Goal: Book appointment/travel/reservation

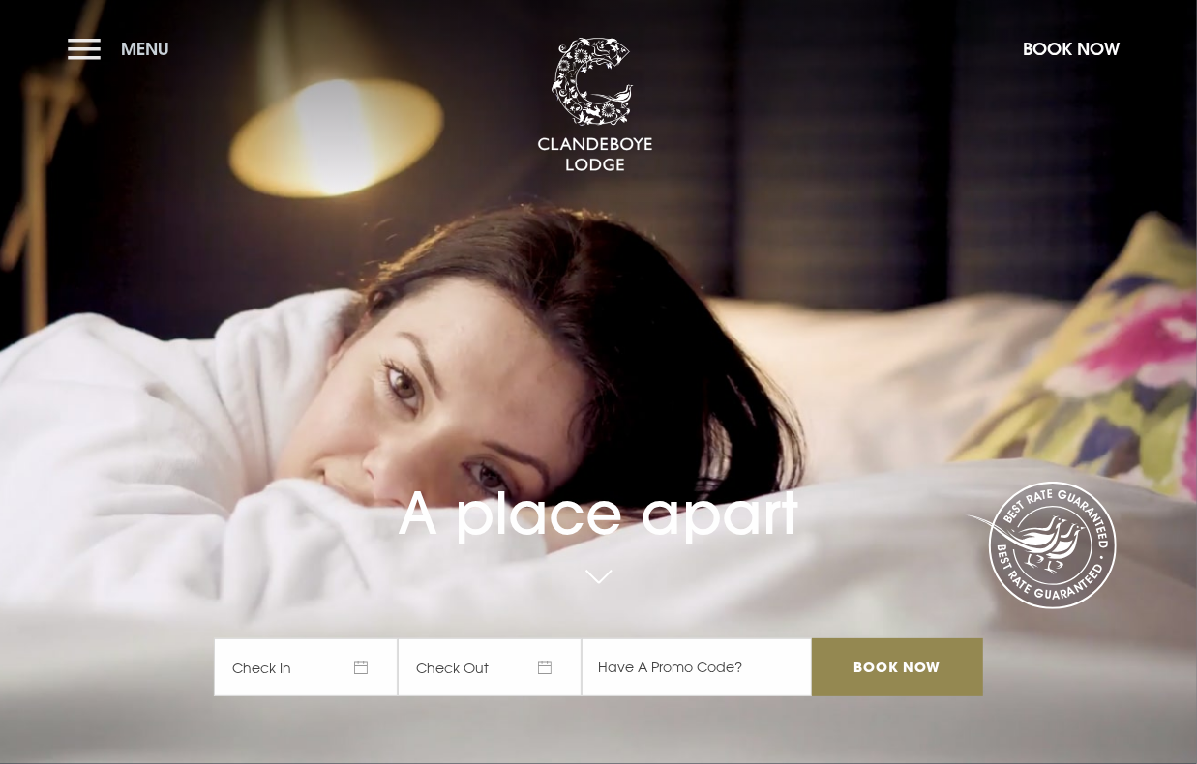
click at [88, 44] on button "Menu" at bounding box center [123, 49] width 111 height 42
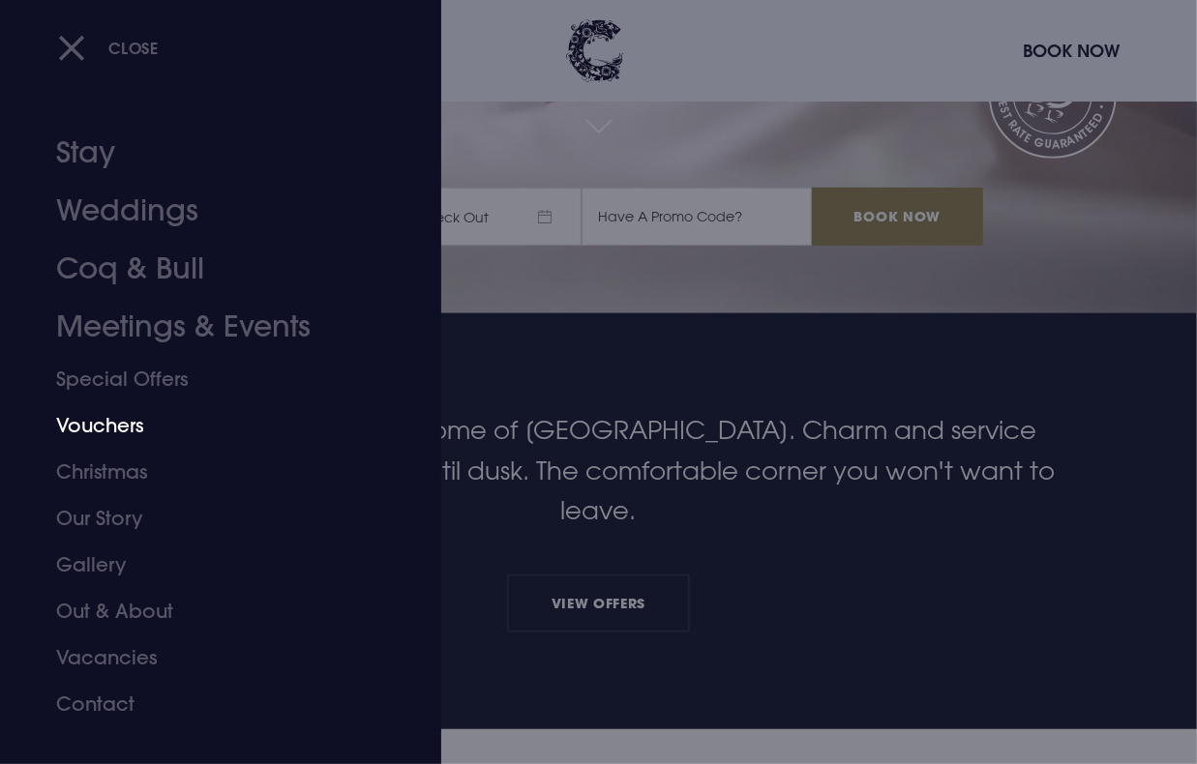
scroll to position [527, 0]
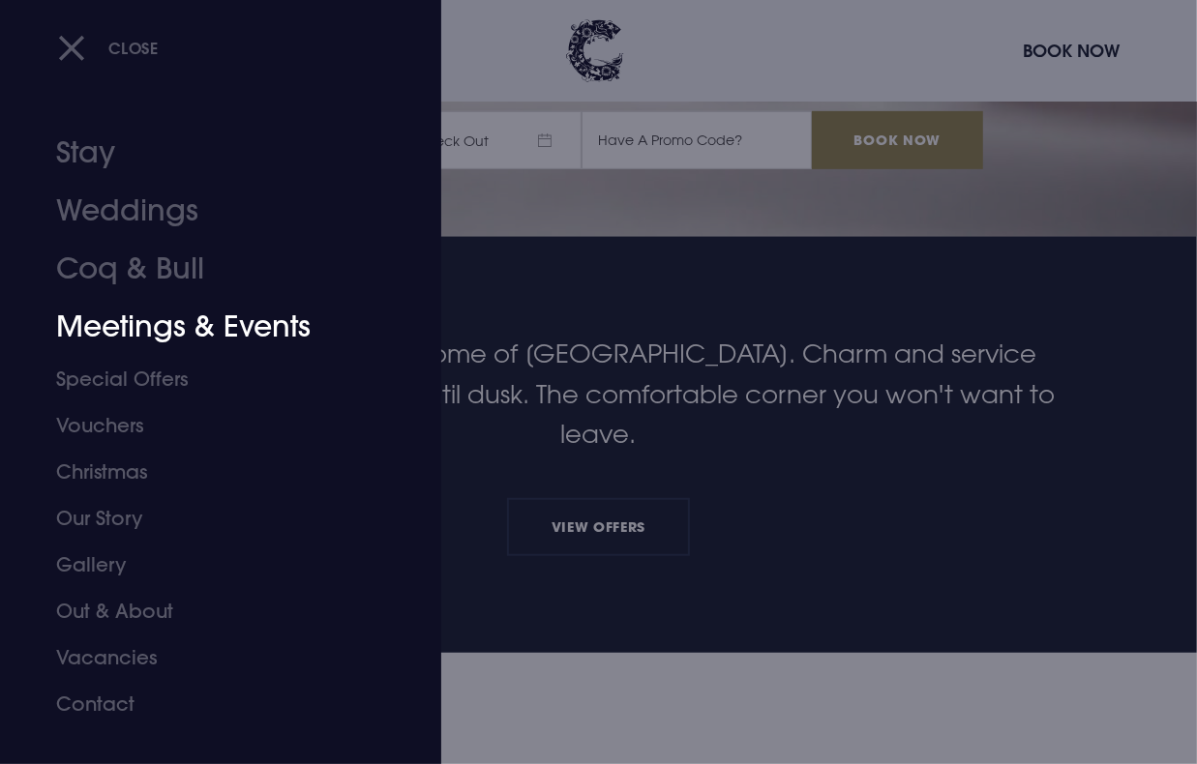
click at [117, 326] on link "Meetings & Events" at bounding box center [207, 327] width 303 height 58
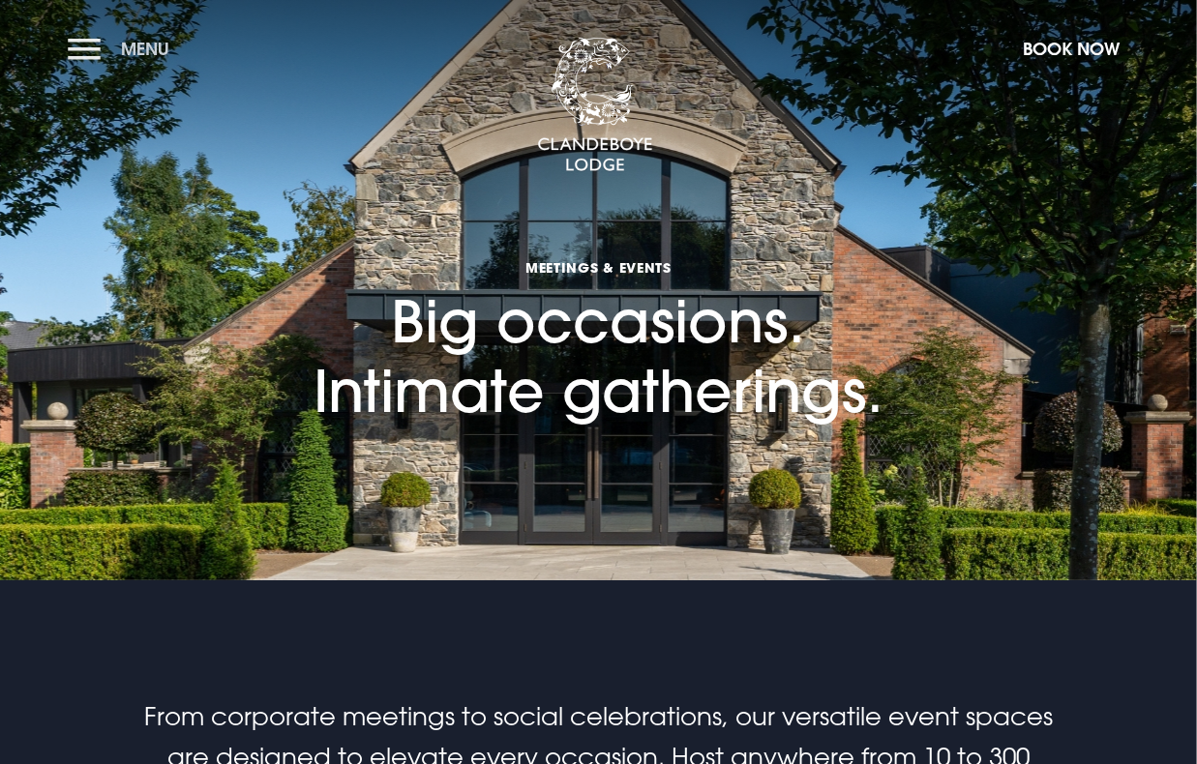
click at [82, 40] on button "Menu" at bounding box center [123, 49] width 111 height 42
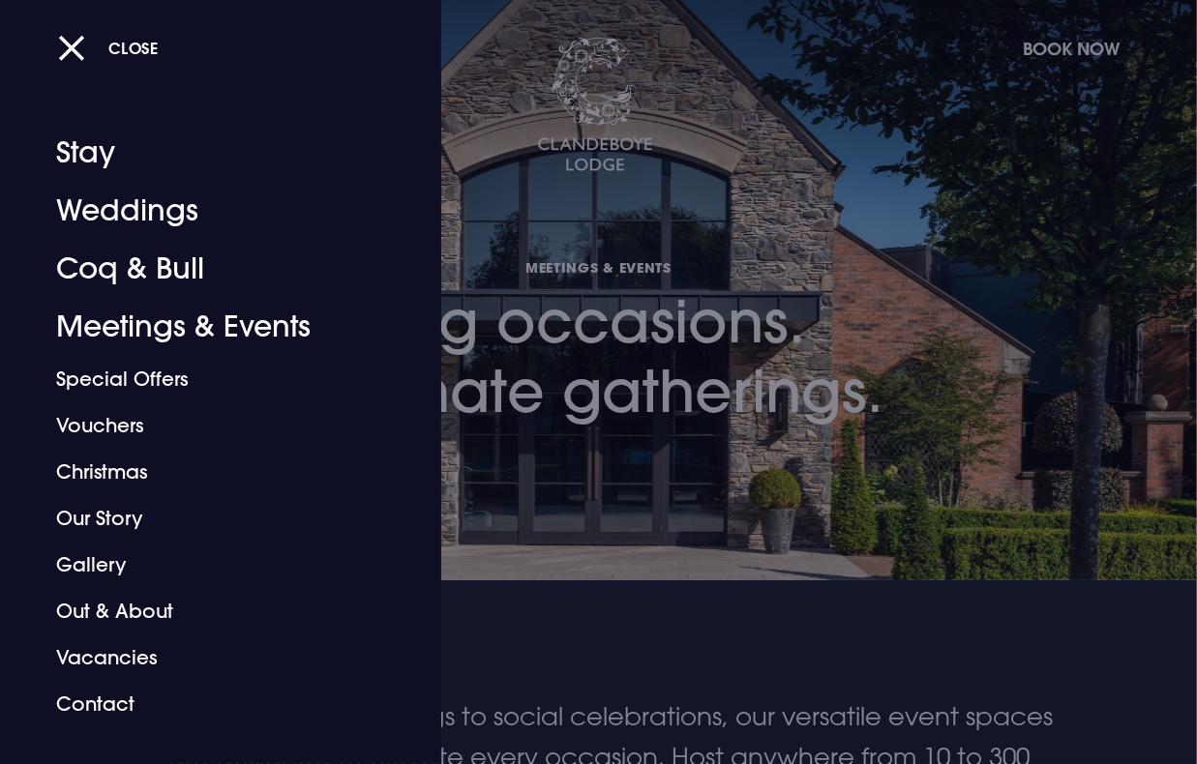
click at [661, 175] on div at bounding box center [598, 382] width 1197 height 764
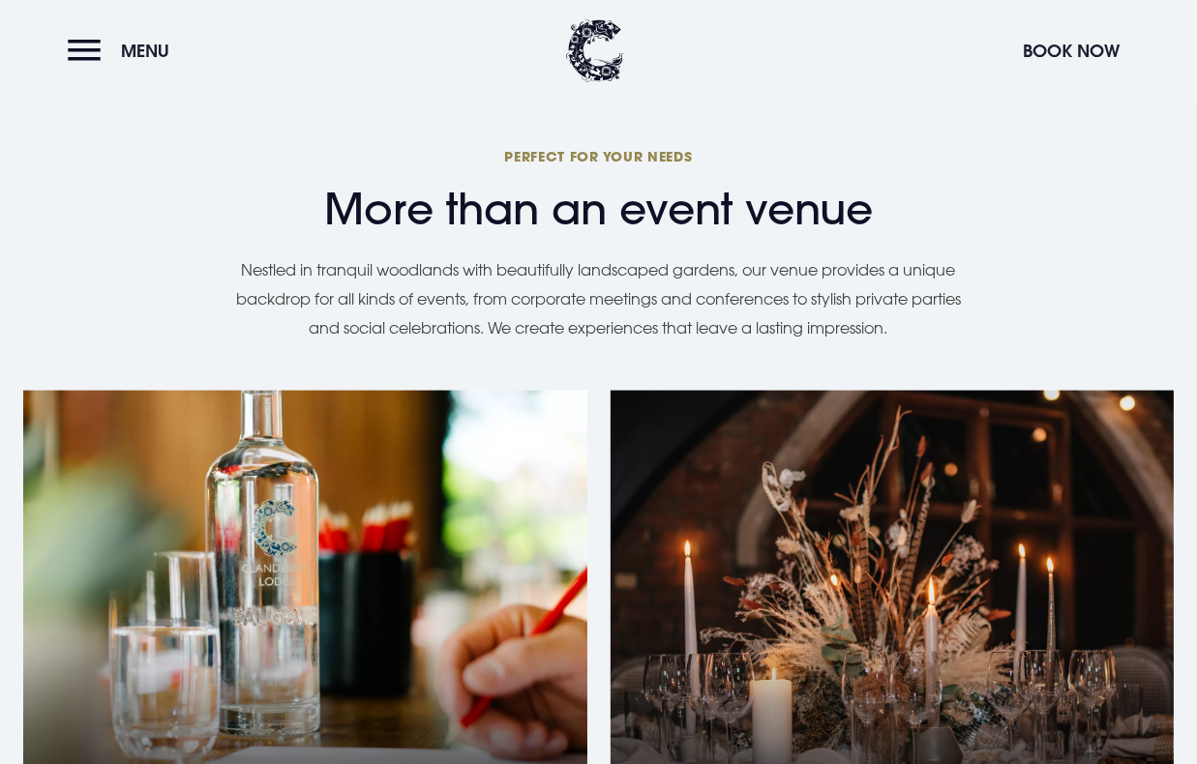
scroll to position [1494, 0]
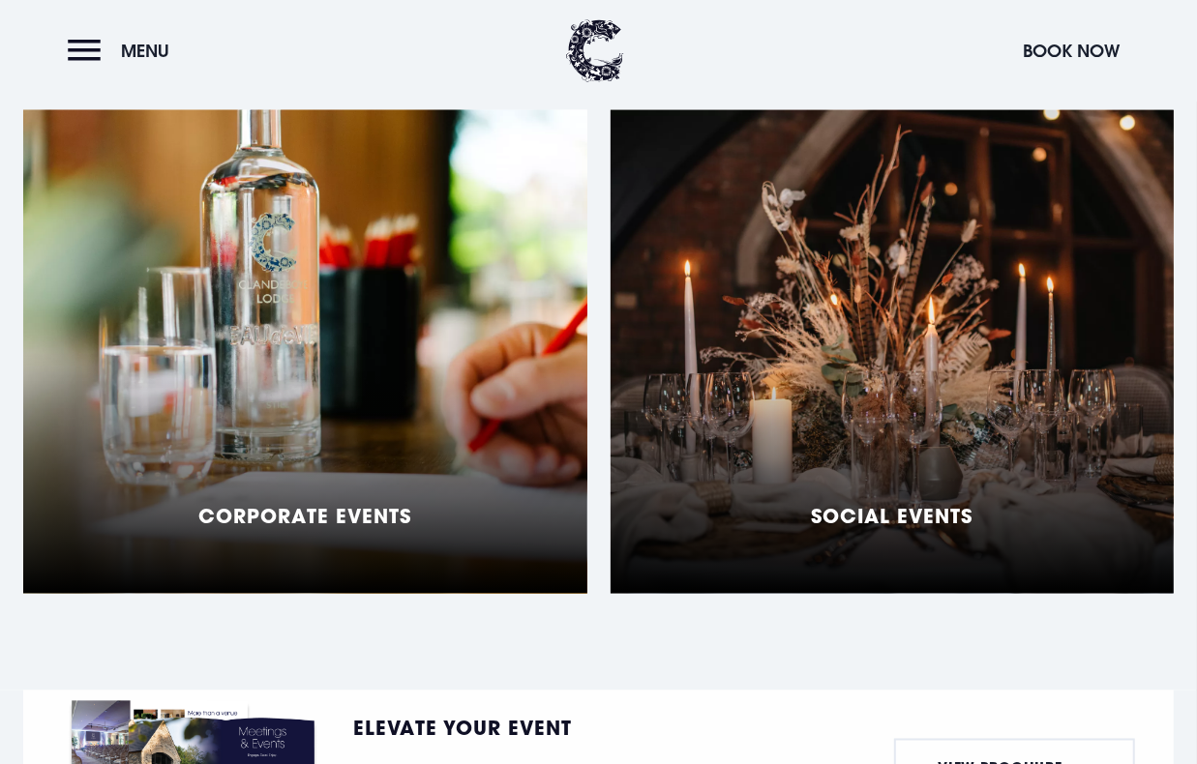
click at [321, 425] on div "Corporate Events" at bounding box center [305, 352] width 564 height 484
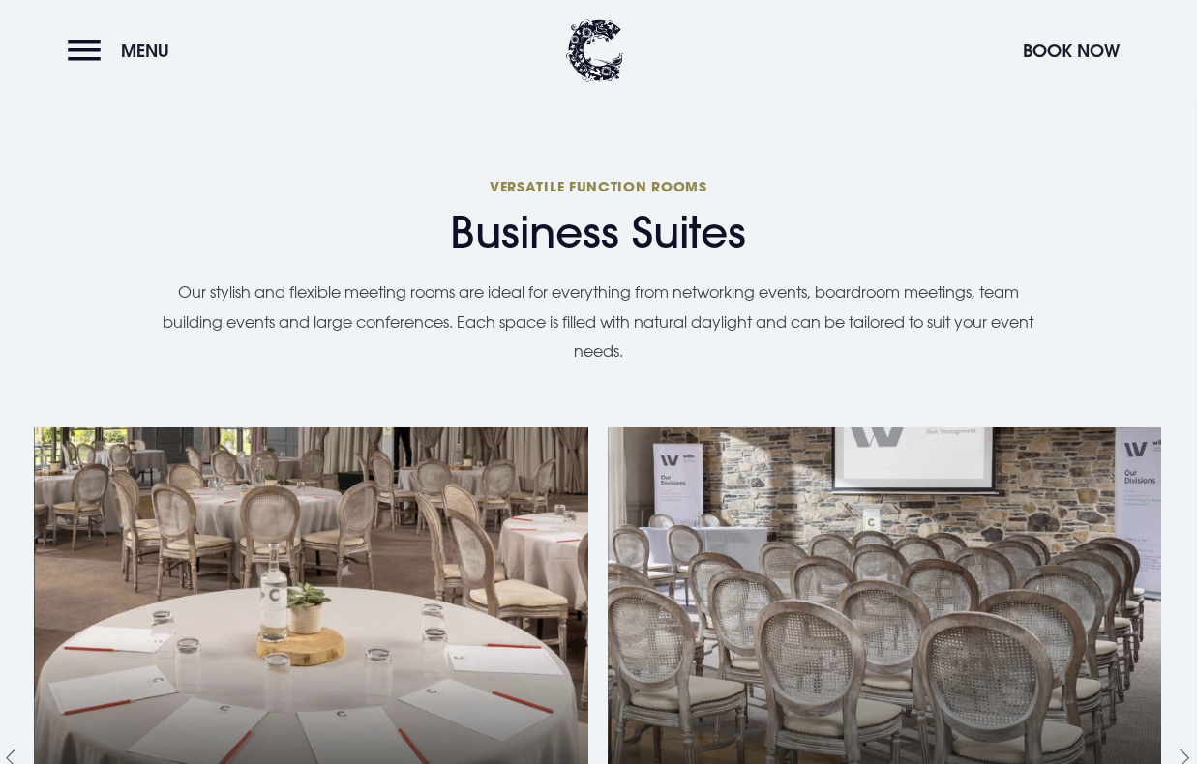
scroll to position [2110, 0]
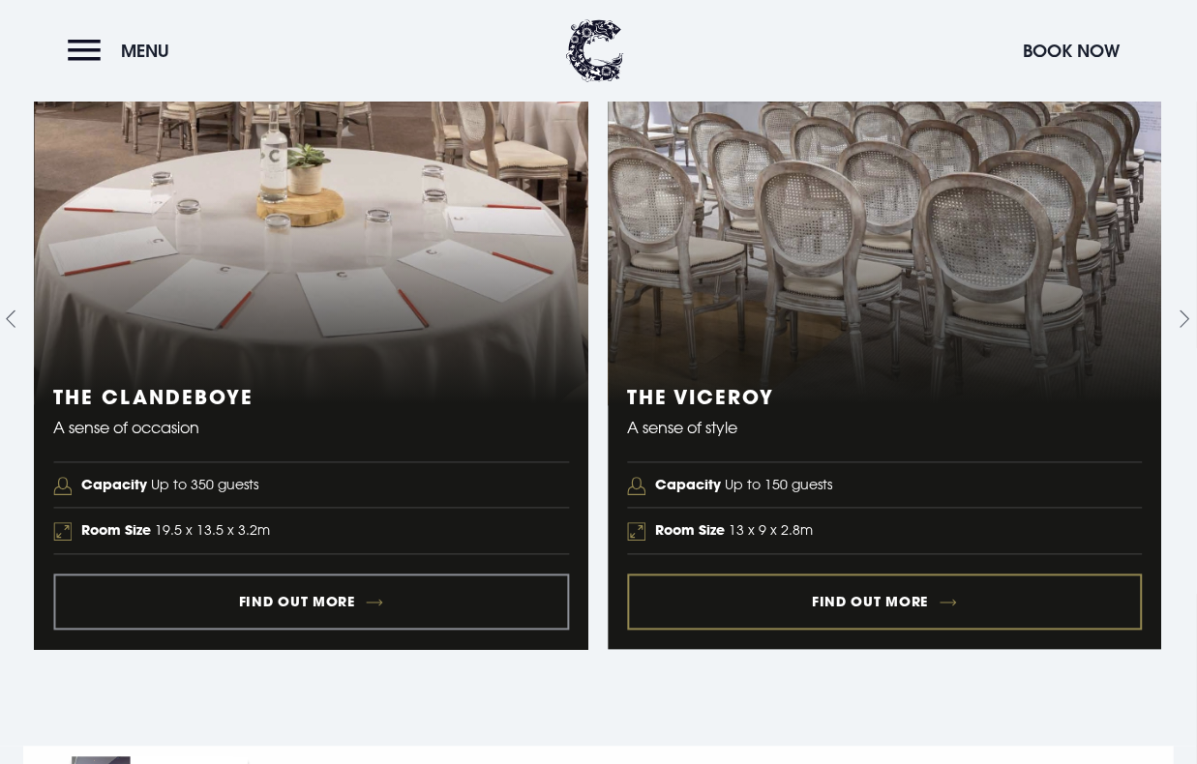
click at [926, 566] on link "2 of 5" at bounding box center [884, 319] width 554 height 662
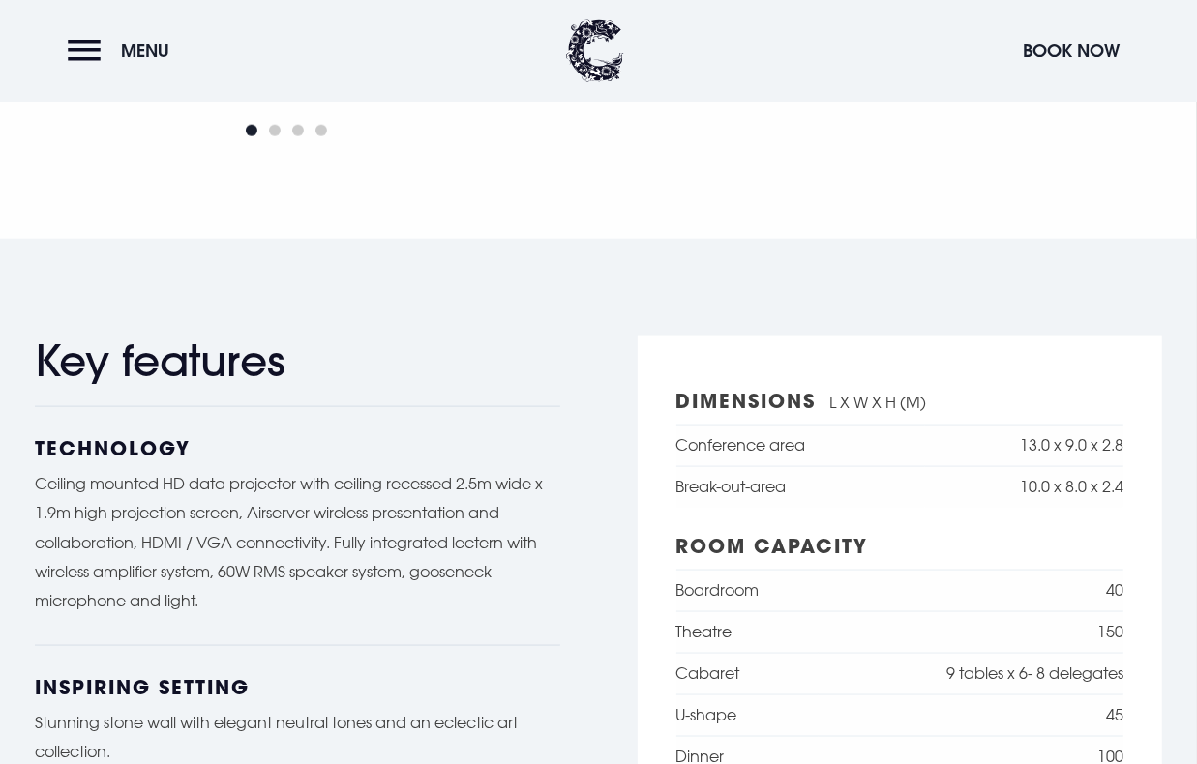
scroll to position [1406, 0]
